Goal: Task Accomplishment & Management: Manage account settings

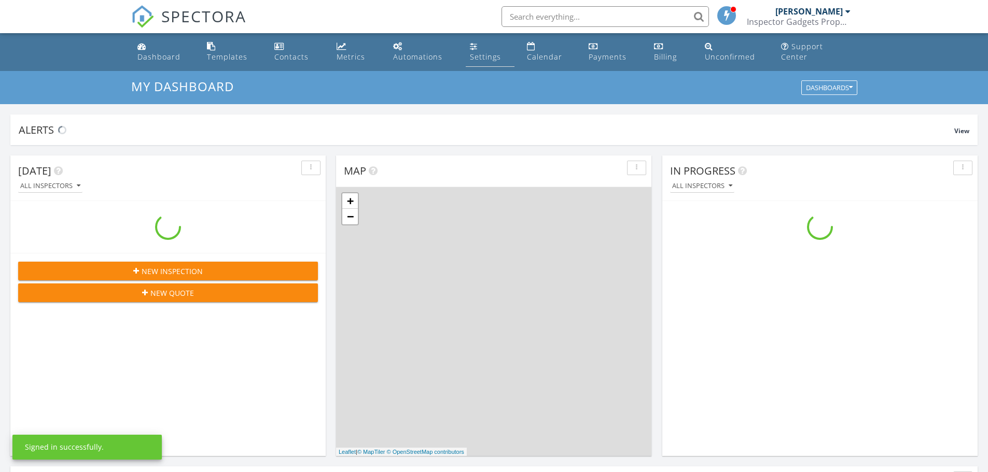
scroll to position [960, 1004]
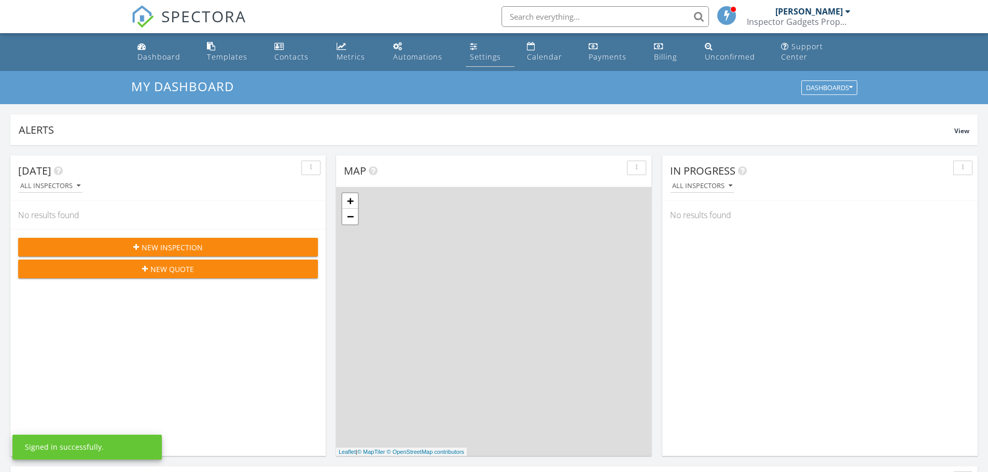
click at [481, 58] on div "Settings" at bounding box center [485, 57] width 31 height 10
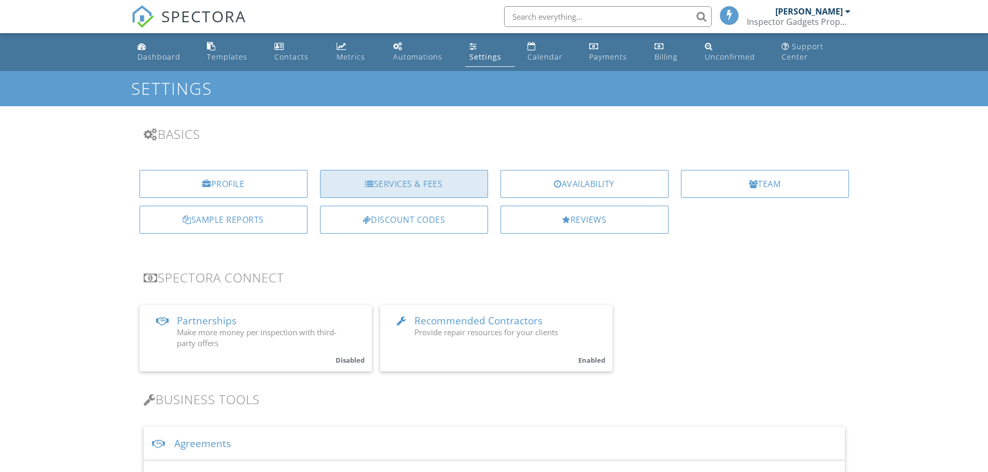
click at [392, 177] on div "Services & Fees" at bounding box center [404, 184] width 168 height 28
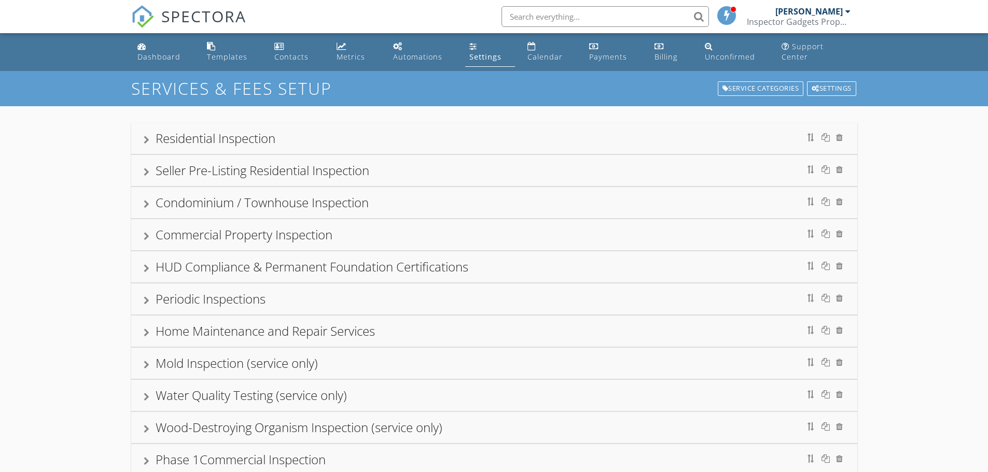
scroll to position [71, 0]
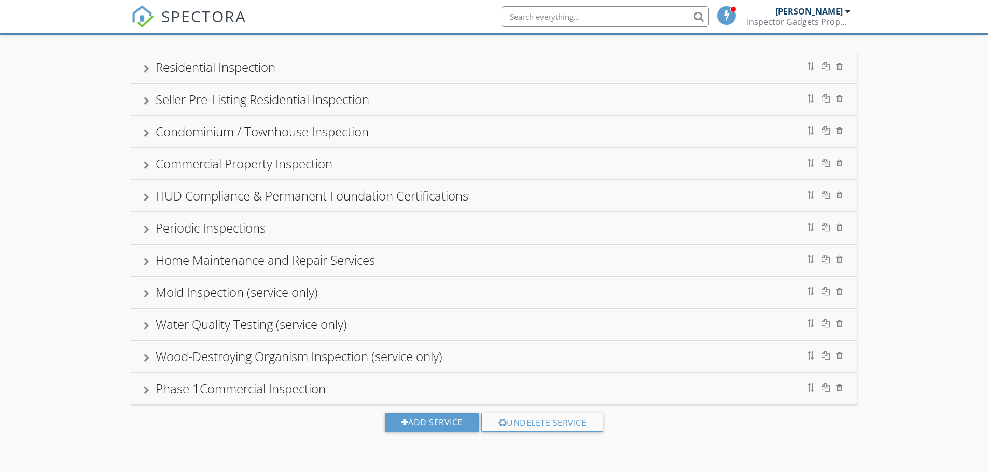
click at [145, 291] on div at bounding box center [147, 294] width 6 height 8
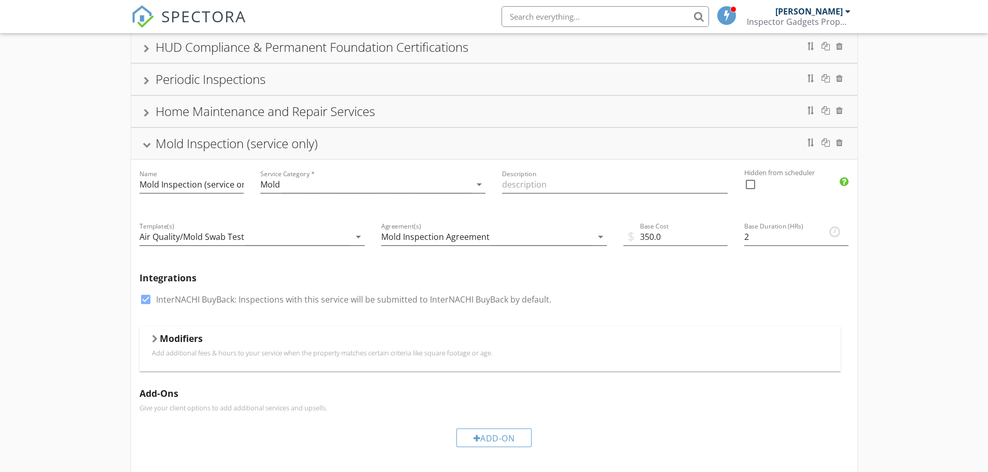
scroll to position [227, 0]
